Goal: Find specific page/section: Find specific page/section

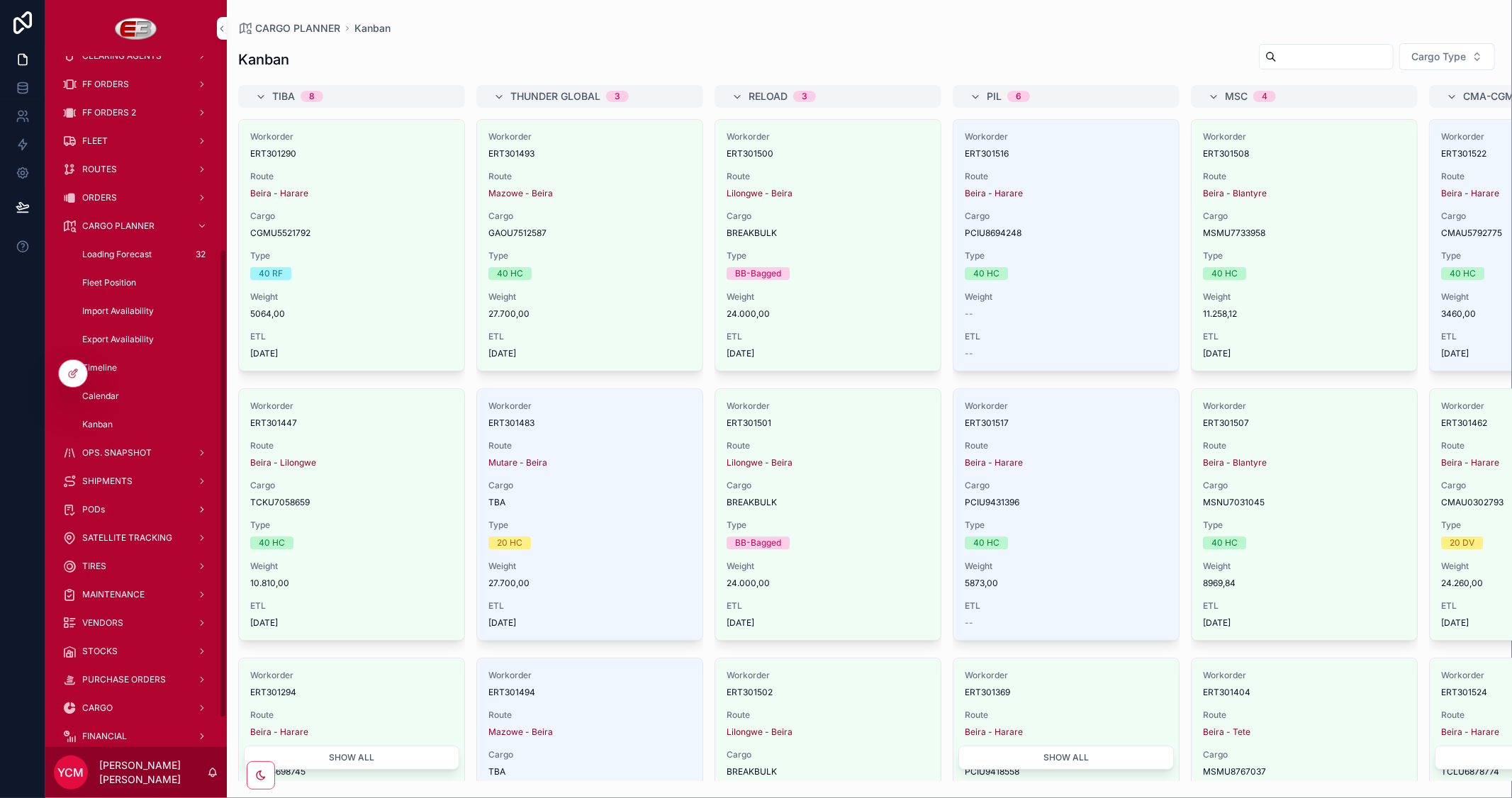
scroll to position [327, 0]
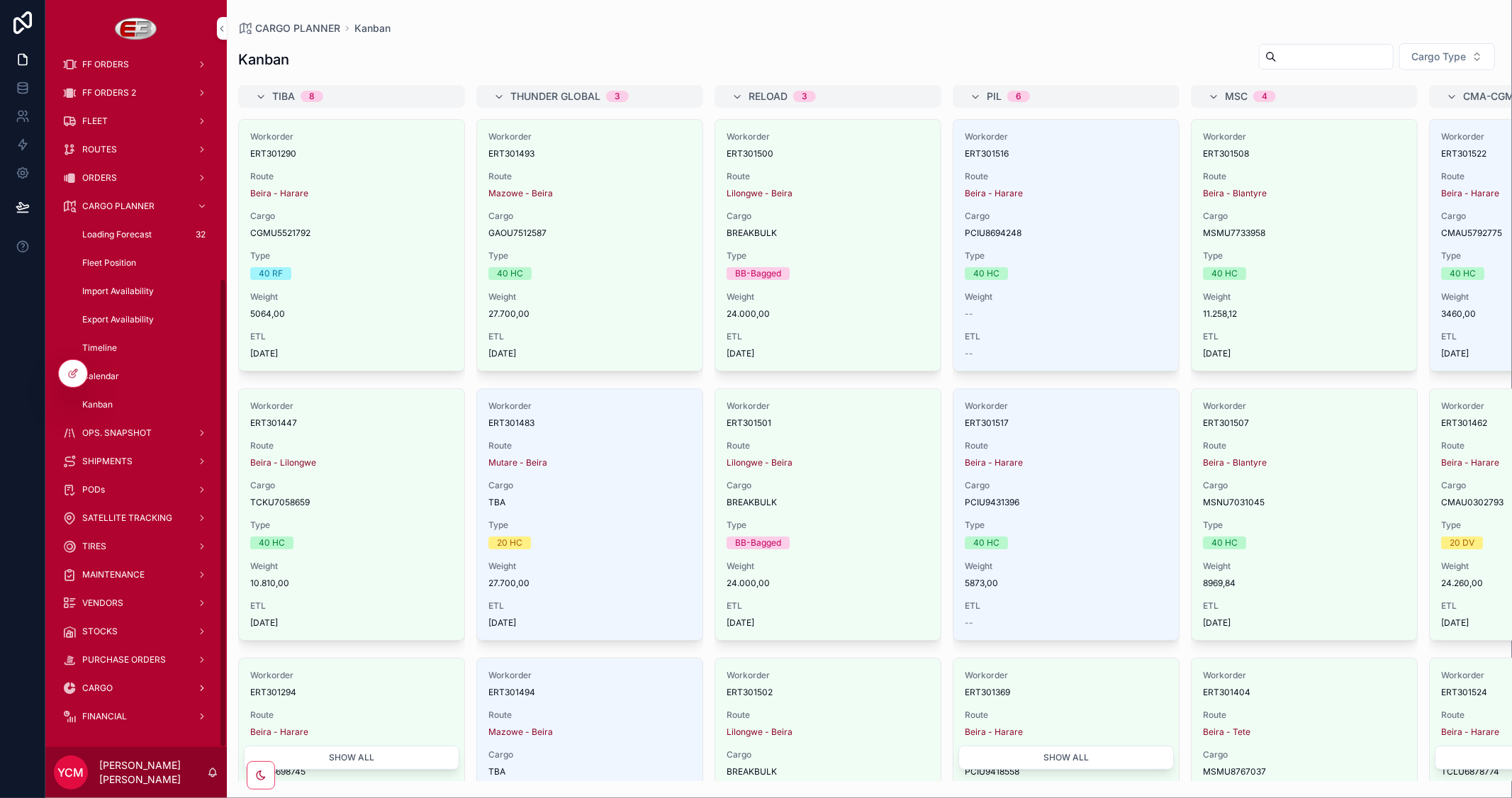
click at [110, 678] on div "CARGO" at bounding box center [136, 687] width 147 height 22
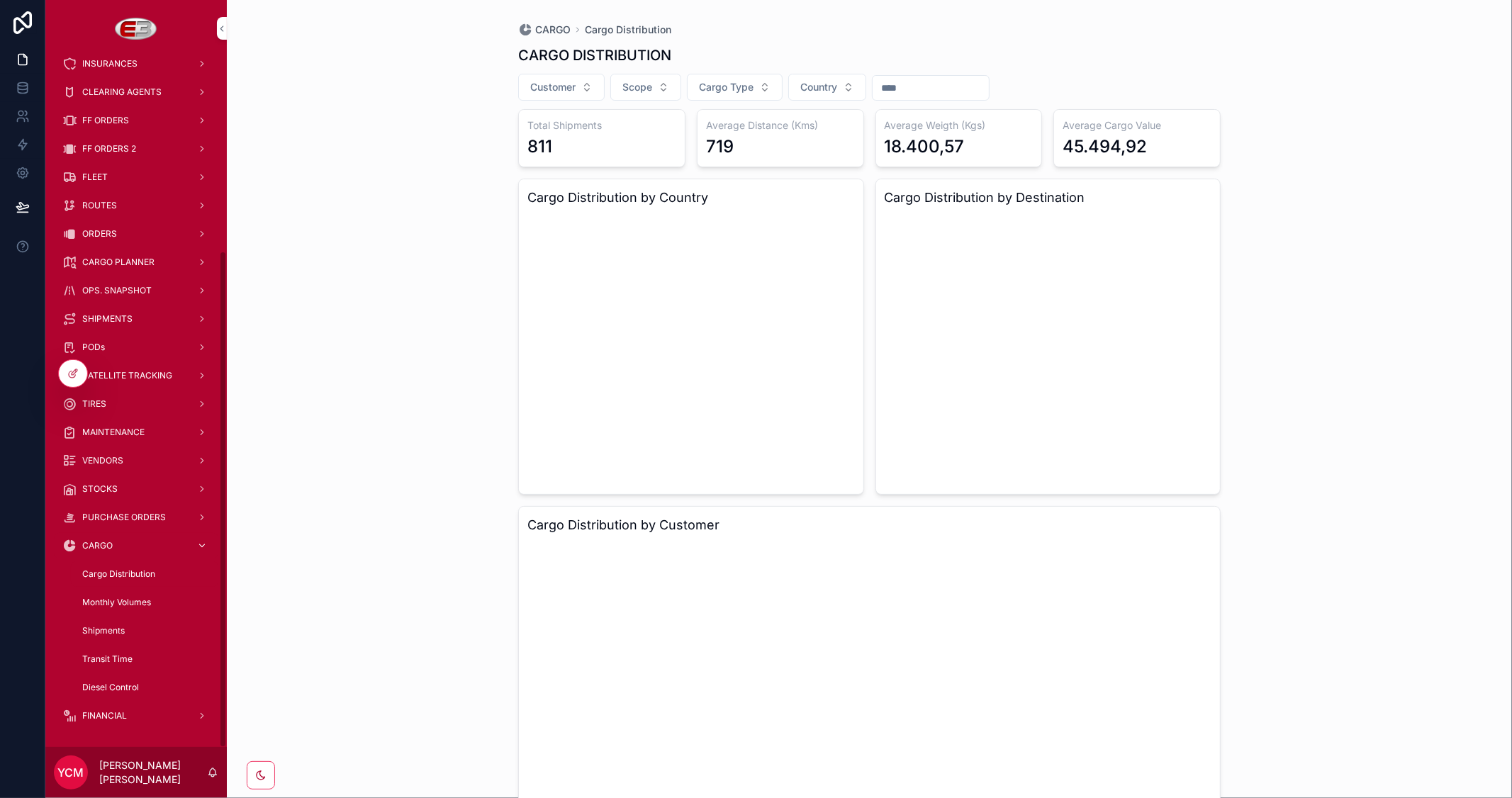
scroll to position [270, 0]
